Goal: Task Accomplishment & Management: Manage account settings

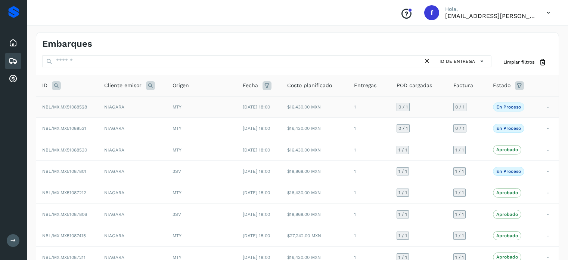
scroll to position [19, 0]
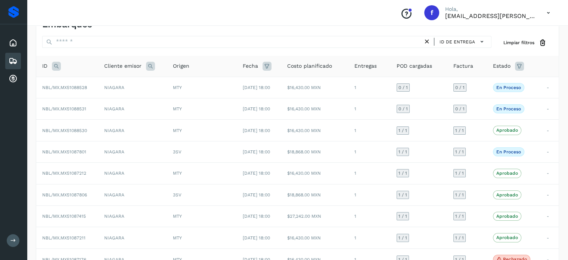
click at [20, 61] on div "Embarques" at bounding box center [13, 61] width 16 height 16
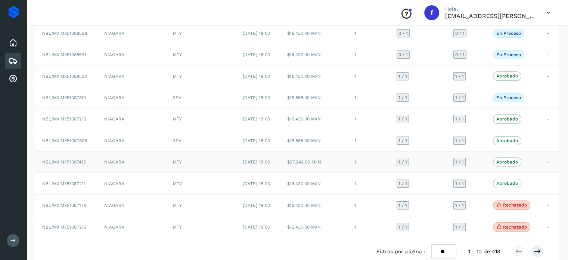
scroll to position [61, 0]
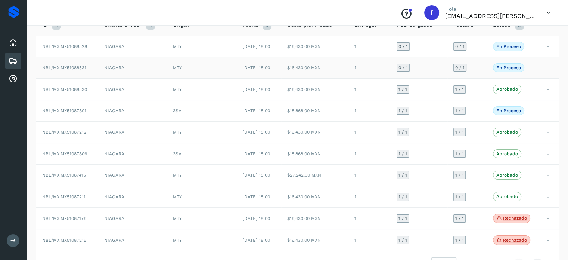
click at [77, 66] on span "NBL/MX.MX51088531" at bounding box center [64, 67] width 44 height 5
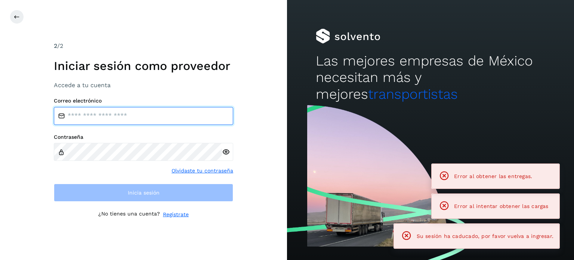
type input "**********"
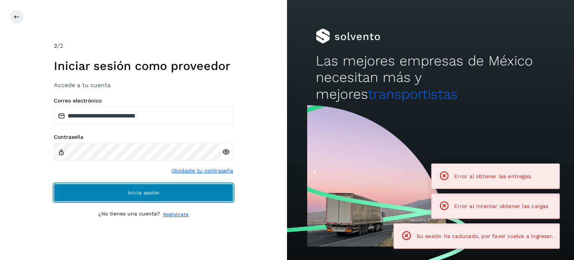
click at [160, 194] on button "Inicia sesión" at bounding box center [143, 192] width 179 height 18
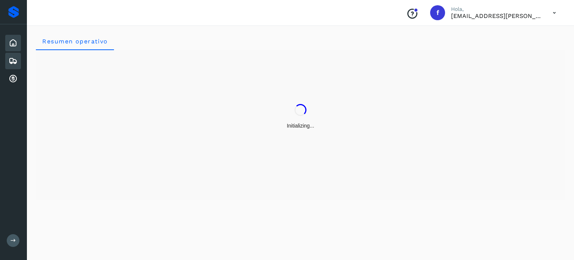
click at [13, 56] on icon at bounding box center [13, 60] width 9 height 9
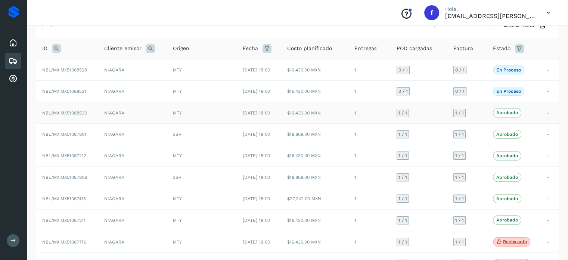
scroll to position [37, 0]
click at [74, 90] on span "NBL/MX.MX51088531" at bounding box center [64, 90] width 44 height 5
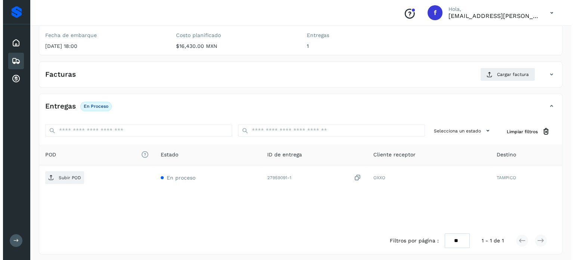
scroll to position [95, 0]
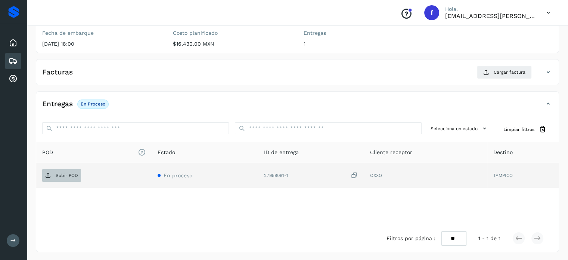
click at [74, 171] on span "Subir POD" at bounding box center [61, 175] width 39 height 12
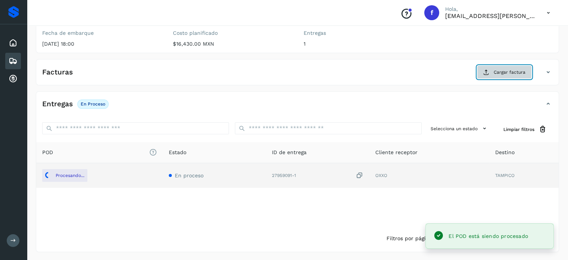
click at [493, 68] on button "Cargar factura" at bounding box center [504, 71] width 55 height 13
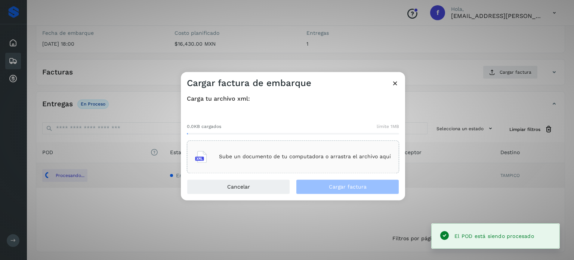
click at [267, 163] on div "Sube un documento de tu computadora o arrastra el archivo aquí" at bounding box center [293, 156] width 196 height 20
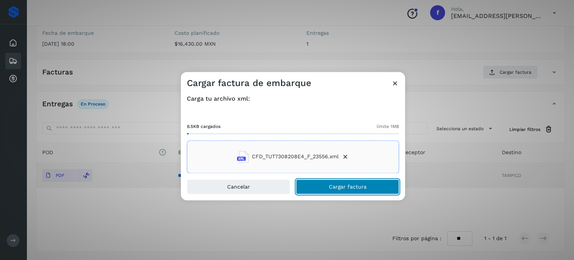
click at [326, 183] on button "Cargar factura" at bounding box center [347, 186] width 103 height 15
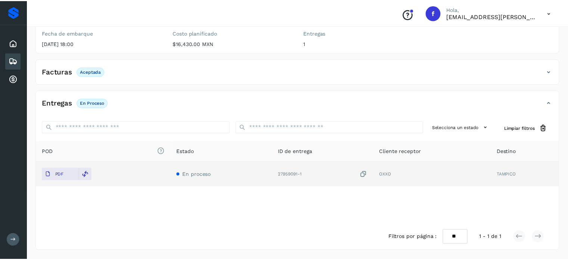
scroll to position [94, 0]
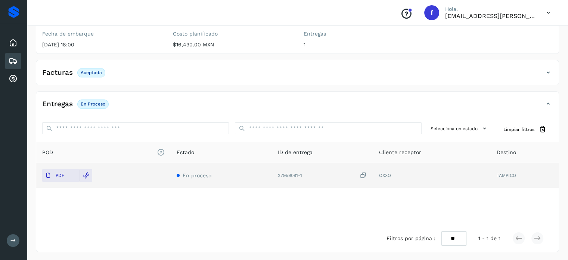
click at [9, 58] on icon at bounding box center [13, 60] width 9 height 9
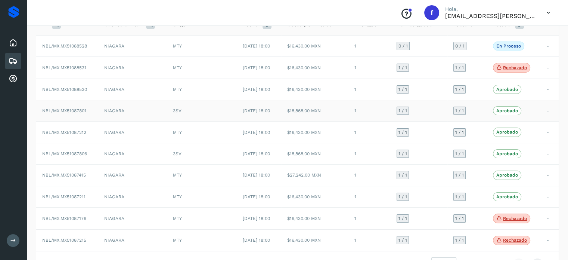
scroll to position [75, 0]
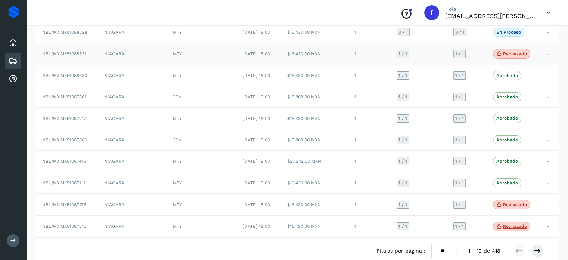
click at [509, 50] on span "Rechazado" at bounding box center [511, 54] width 37 height 10
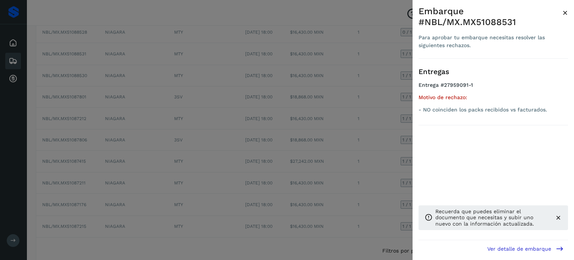
click at [563, 12] on span "×" at bounding box center [565, 12] width 6 height 10
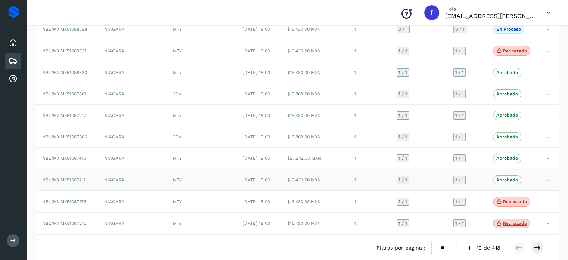
scroll to position [99, 0]
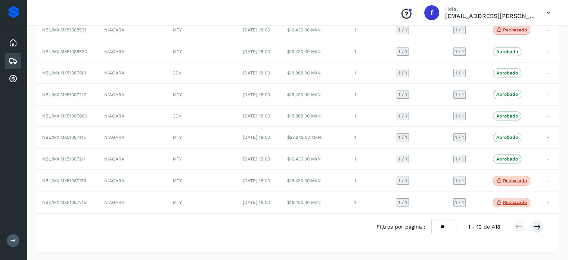
click at [445, 225] on select "** ** **" at bounding box center [443, 226] width 25 height 15
select select "**"
click at [431, 219] on select "** ** **" at bounding box center [443, 226] width 25 height 15
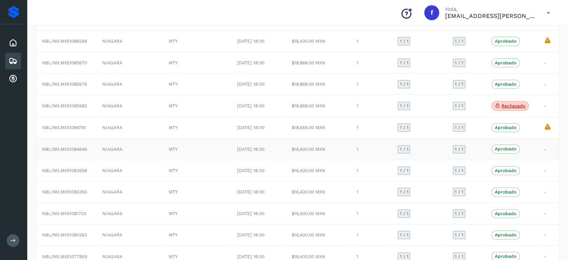
scroll to position [285, 0]
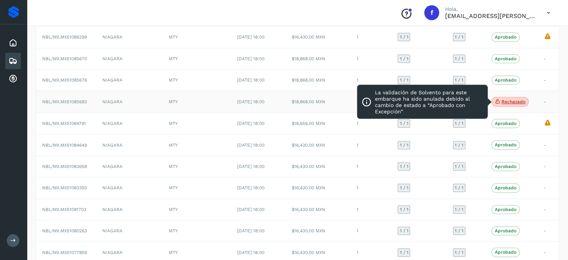
click at [514, 99] on p "Rechazado" at bounding box center [514, 101] width 24 height 5
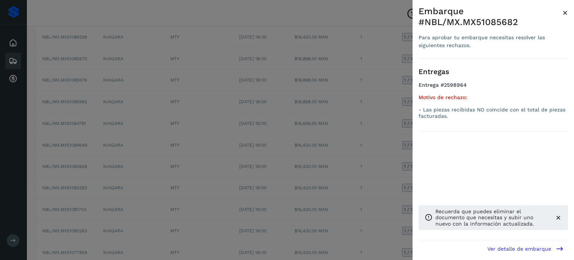
click at [565, 12] on span "×" at bounding box center [565, 12] width 6 height 10
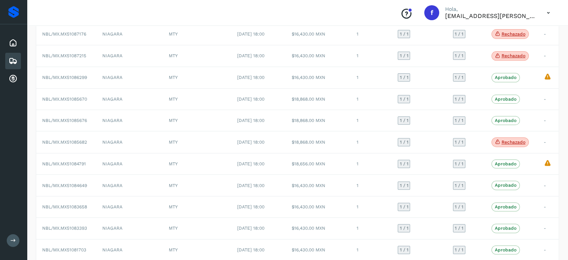
scroll to position [262, 0]
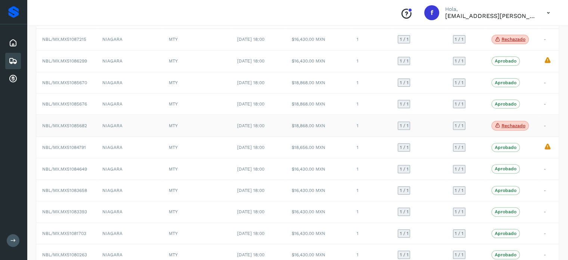
click at [500, 123] on icon at bounding box center [498, 125] width 6 height 7
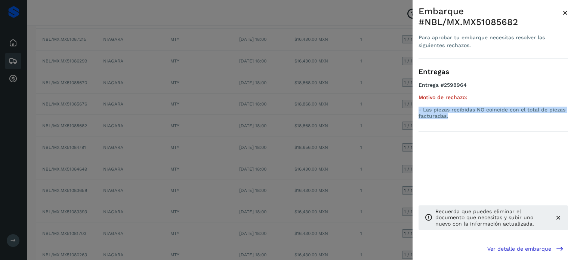
drag, startPoint x: 469, startPoint y: 119, endPoint x: 369, endPoint y: 138, distance: 101.5
click at [412, 106] on div "Embarque #NBL/MX.MX51085682 Para aprobar tu embarque necesitas resolver las sig…" at bounding box center [492, 136] width 161 height 272
copy p "- Las piezas recibidas NO coincide con el total de piezas facturadas."
click at [564, 13] on span "×" at bounding box center [565, 12] width 6 height 10
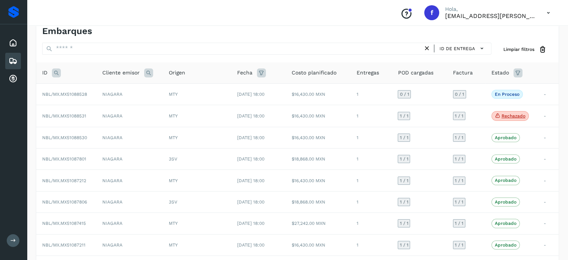
scroll to position [0, 0]
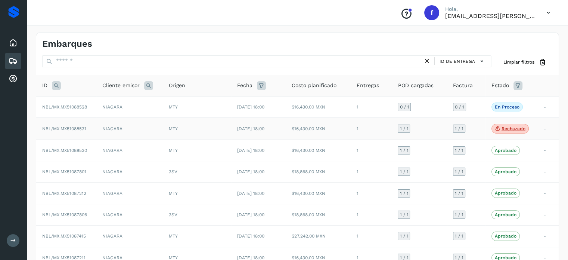
click at [517, 128] on p "Rechazado" at bounding box center [514, 128] width 24 height 5
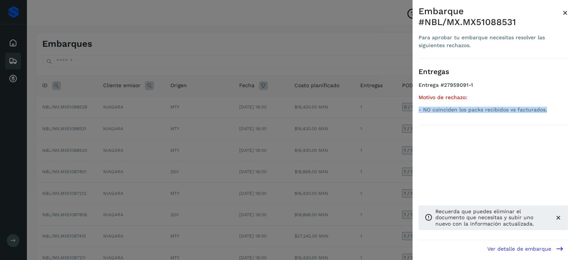
drag, startPoint x: 548, startPoint y: 113, endPoint x: 415, endPoint y: 110, distance: 132.7
click at [415, 110] on div "Embarque #NBL/MX.MX51088531 Para aprobar tu embarque necesitas resolver las sig…" at bounding box center [492, 136] width 161 height 272
copy p "- NO coinciden los packs recibidos vs facturados."
click at [562, 13] on div "Embarque #NBL/MX.MX51088531" at bounding box center [490, 17] width 144 height 22
click at [566, 15] on span "×" at bounding box center [565, 12] width 6 height 10
